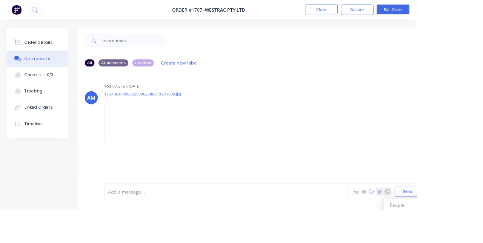
click at [441, 225] on icon "button" at bounding box center [439, 221] width 5 height 5
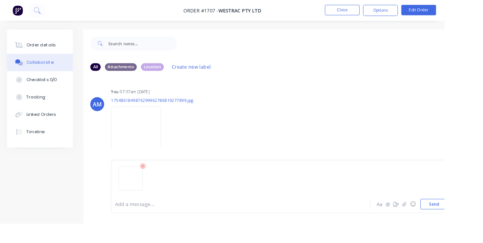
click at [473, 228] on button "Send" at bounding box center [472, 221] width 30 height 11
click at [391, 13] on button "Close" at bounding box center [372, 10] width 38 height 11
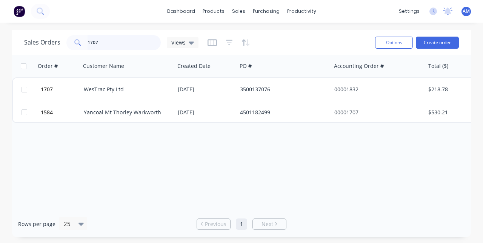
click at [105, 44] on input "1707" at bounding box center [125, 42] width 74 height 15
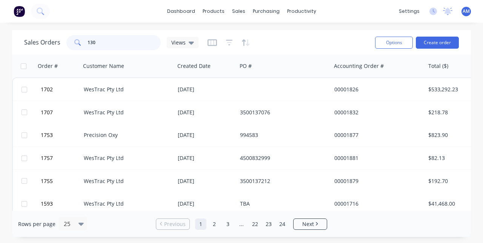
type input "1301"
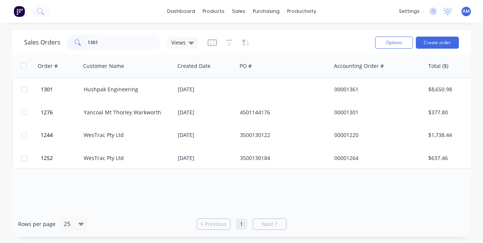
click at [82, 92] on button "1301" at bounding box center [60, 89] width 45 height 23
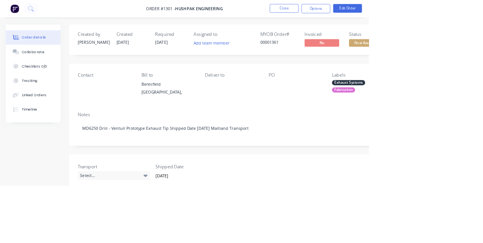
click at [42, 73] on button "Collaborate" at bounding box center [44, 67] width 72 height 19
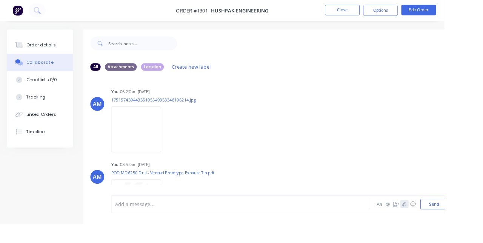
click at [440, 225] on icon "button" at bounding box center [439, 221] width 5 height 5
click at [474, 228] on button "Send" at bounding box center [472, 221] width 30 height 11
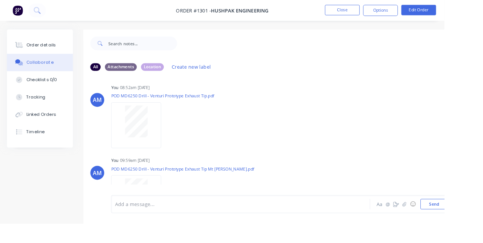
scroll to position [5, 0]
click at [391, 12] on button "Close" at bounding box center [372, 10] width 38 height 11
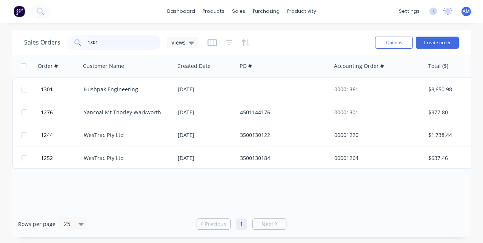
click at [133, 45] on input "1301" at bounding box center [125, 42] width 74 height 15
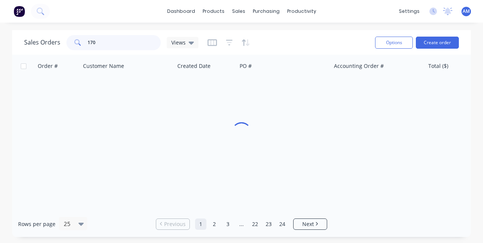
type input "1706"
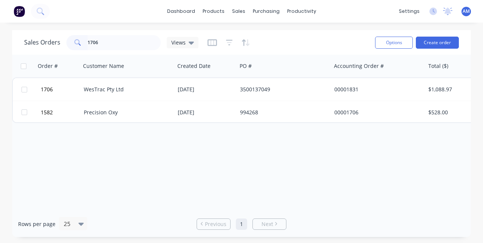
click at [51, 91] on span "1706" at bounding box center [47, 90] width 12 height 8
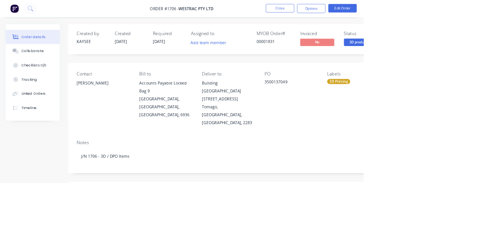
click at [41, 77] on button "Collaborate" at bounding box center [44, 67] width 72 height 19
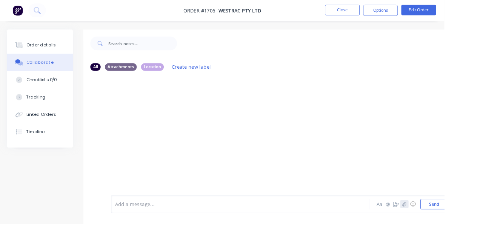
click at [440, 226] on button "button" at bounding box center [439, 221] width 9 height 9
click at [472, 228] on button "Send" at bounding box center [472, 221] width 30 height 11
click at [440, 225] on icon "button" at bounding box center [439, 221] width 5 height 5
click at [477, 228] on button "Send" at bounding box center [472, 221] width 30 height 11
